Goal: Task Accomplishment & Management: Complete application form

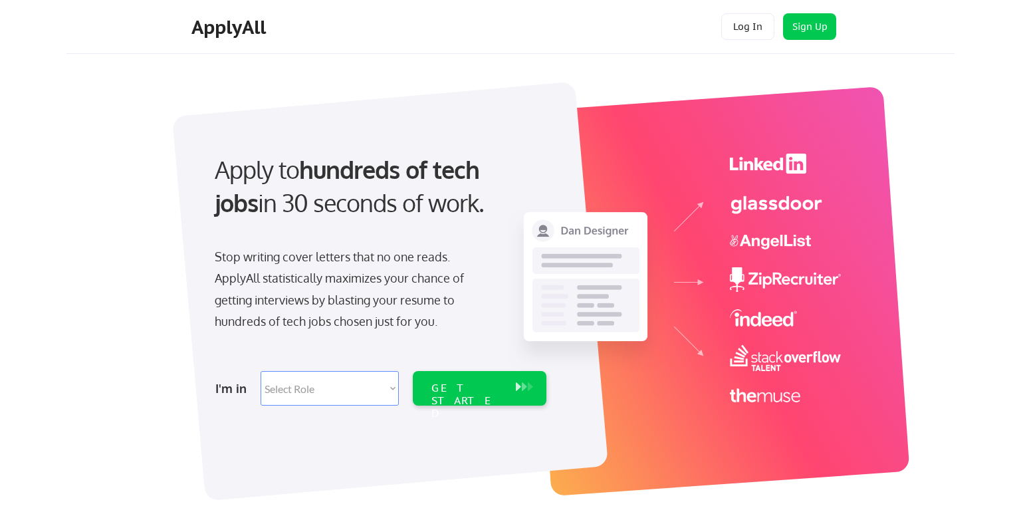
click at [385, 392] on select "Select Role Software Engineering Product Management Customer Success Sales UI/U…" at bounding box center [330, 388] width 138 height 35
select select ""sales""
click at [261, 371] on select "Select Role Software Engineering Product Management Customer Success Sales UI/U…" at bounding box center [330, 388] width 138 height 35
select select ""sales""
click at [441, 394] on div "GET STARTED" at bounding box center [466, 400] width 71 height 39
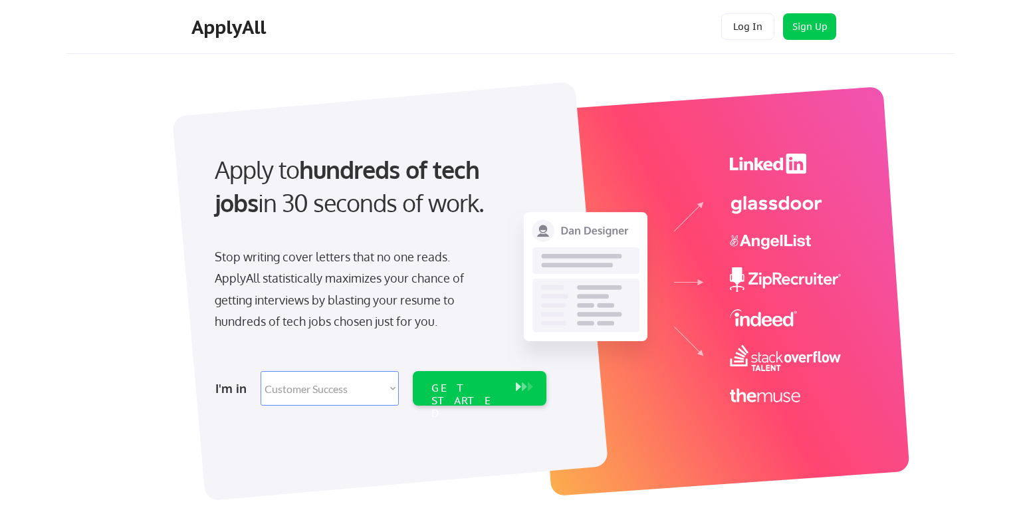
select select ""sales""
